Goal: Information Seeking & Learning: Learn about a topic

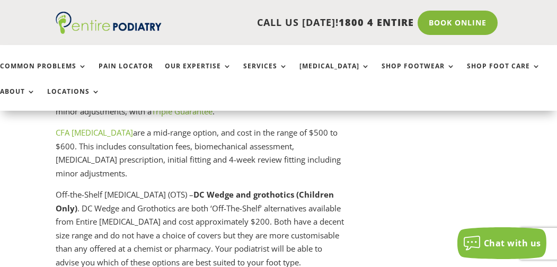
scroll to position [3249, 0]
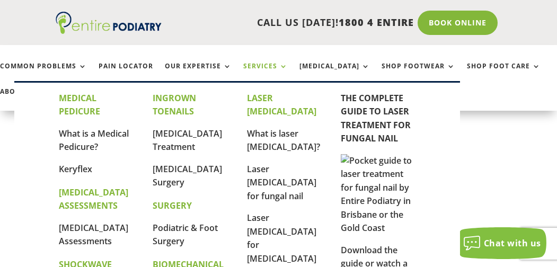
click at [270, 65] on link "Services" at bounding box center [265, 74] width 44 height 23
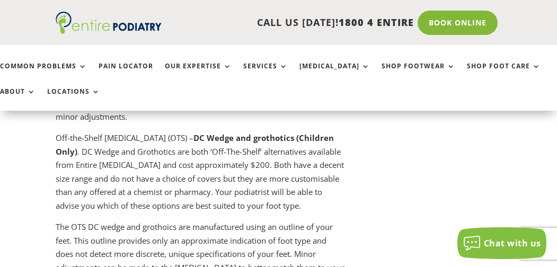
scroll to position [3331, 0]
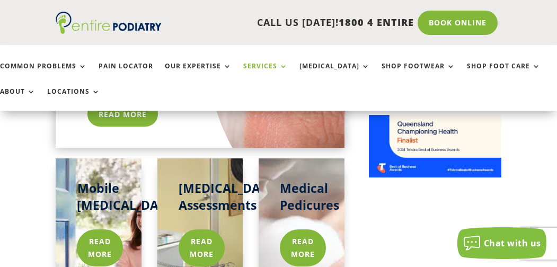
scroll to position [962, 0]
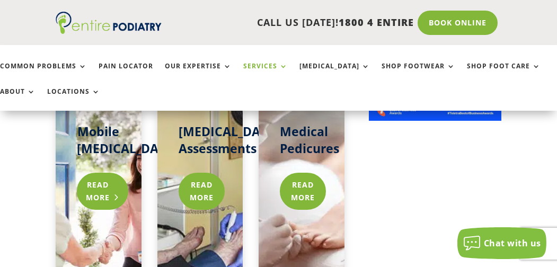
click at [91, 173] on link "Read more" at bounding box center [102, 191] width 51 height 37
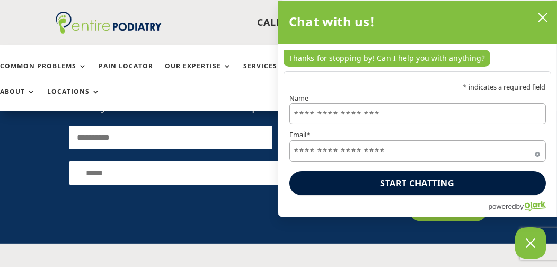
scroll to position [1605, 0]
